Goal: Transaction & Acquisition: Purchase product/service

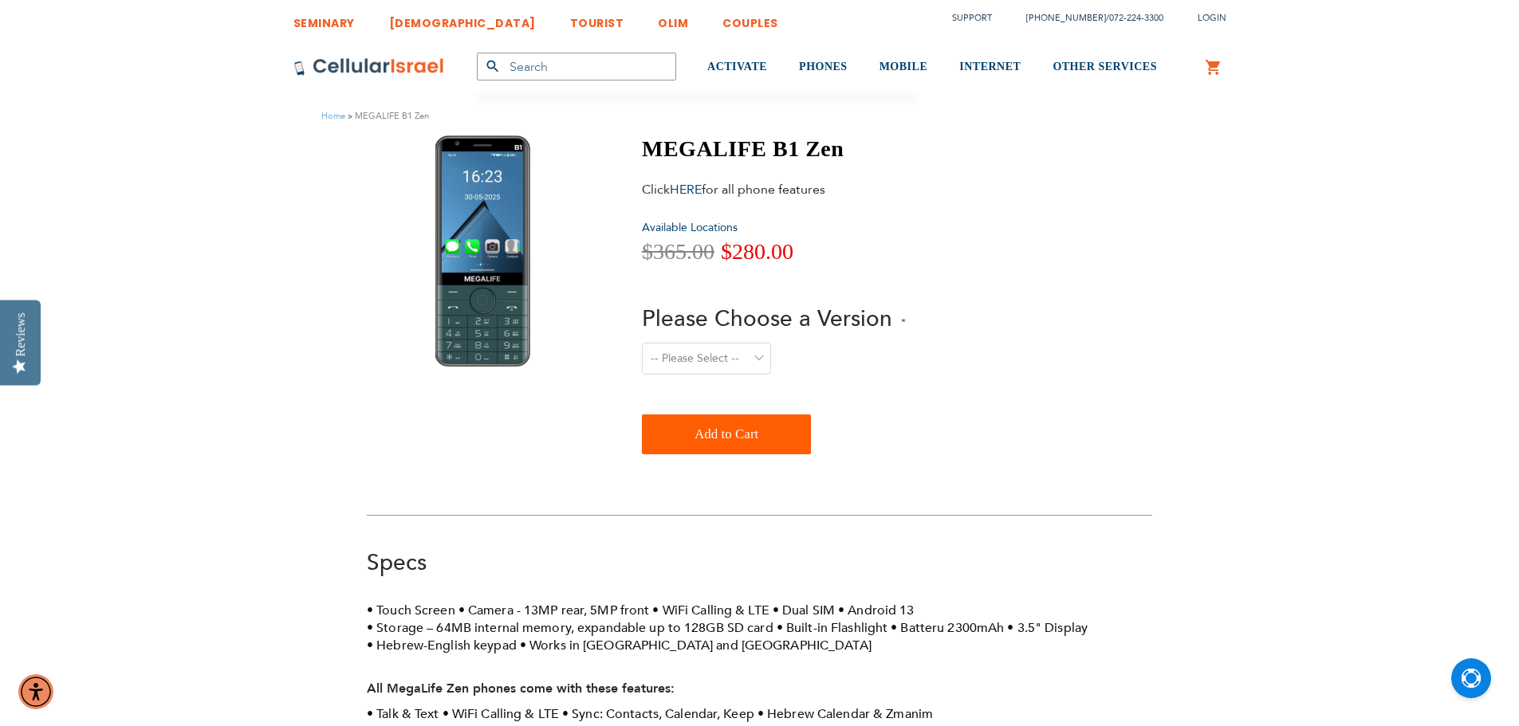
click at [725, 346] on select "-- Please Select -- Level 1. Filtered Email only Level 2. Email + Banking Level…" at bounding box center [706, 359] width 129 height 32
select select "Level 2. Email + Banking"
click at [642, 343] on select "-- Please Select -- Level 1. Filtered Email only Level 2. Email + Banking Level…" at bounding box center [706, 359] width 129 height 32
click at [706, 189] on div "Click HERE for all phone features" at bounding box center [765, 190] width 247 height 18
click at [694, 189] on link "HERE" at bounding box center [686, 190] width 32 height 18
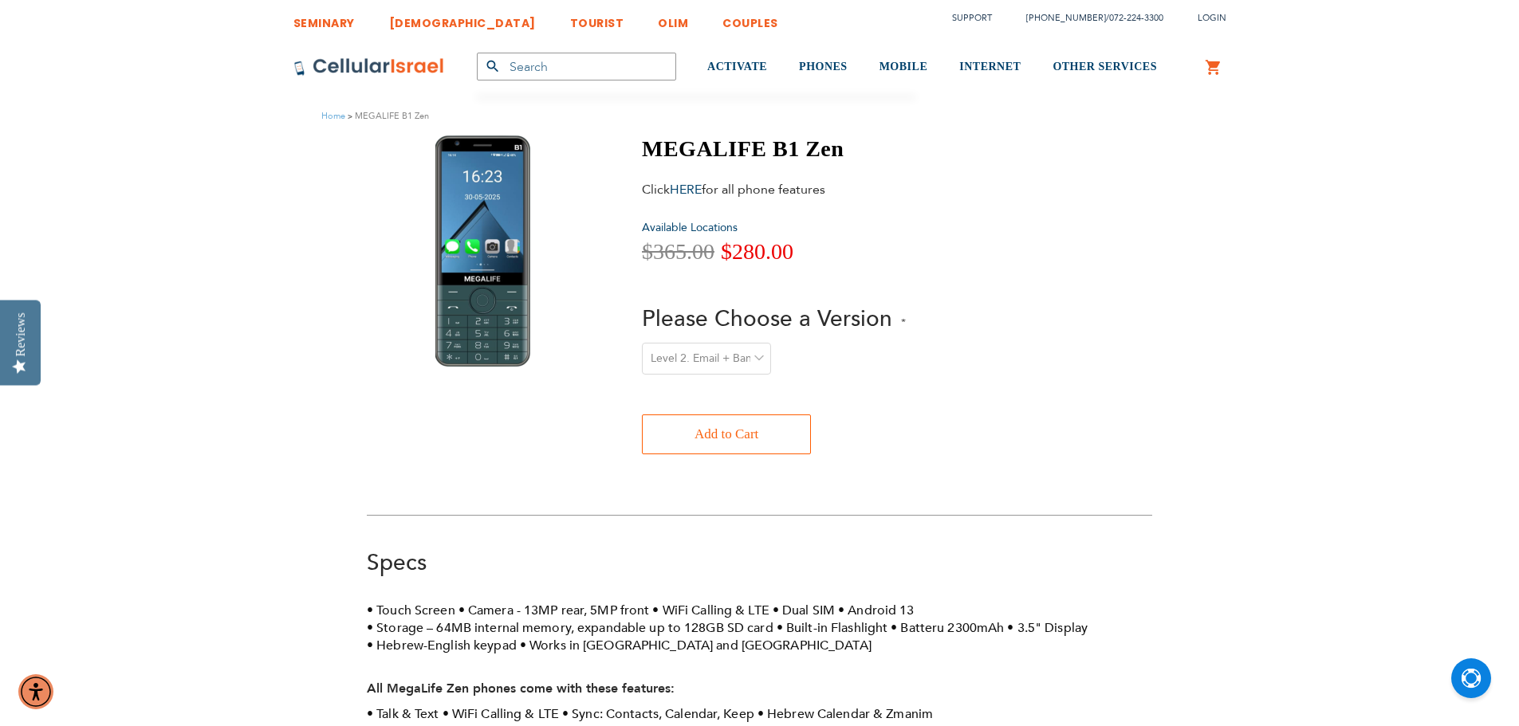
click at [757, 415] on div "Add to Cart" at bounding box center [726, 435] width 169 height 40
click at [754, 428] on span "Add to Cart" at bounding box center [726, 435] width 64 height 32
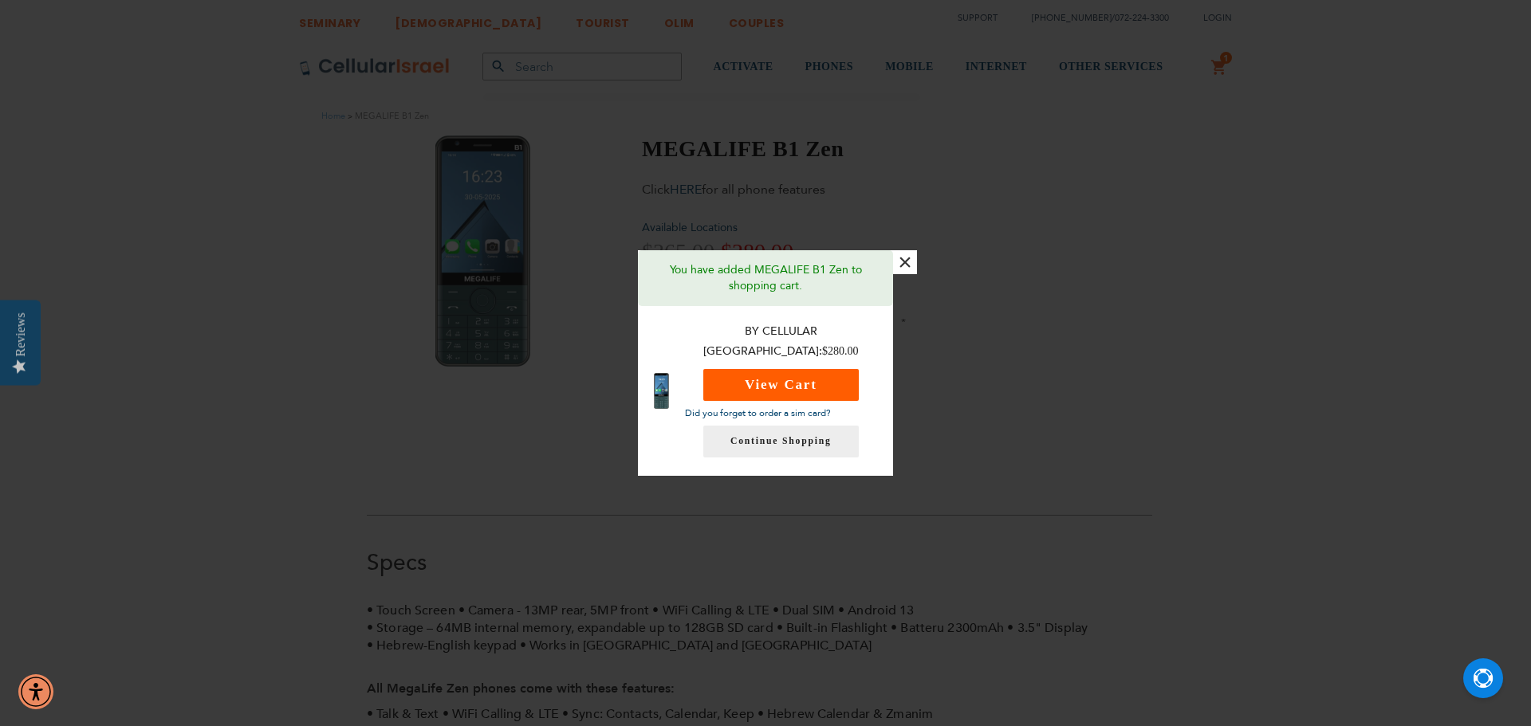
click at [772, 376] on button "View Cart" at bounding box center [780, 385] width 155 height 32
